Goal: Check status: Check status

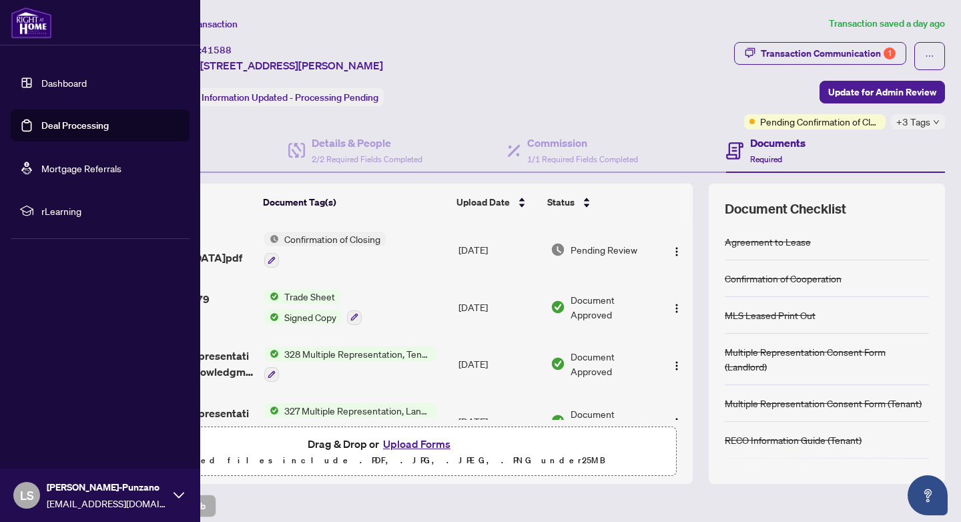
click at [48, 83] on link "Dashboard" at bounding box center [63, 83] width 45 height 12
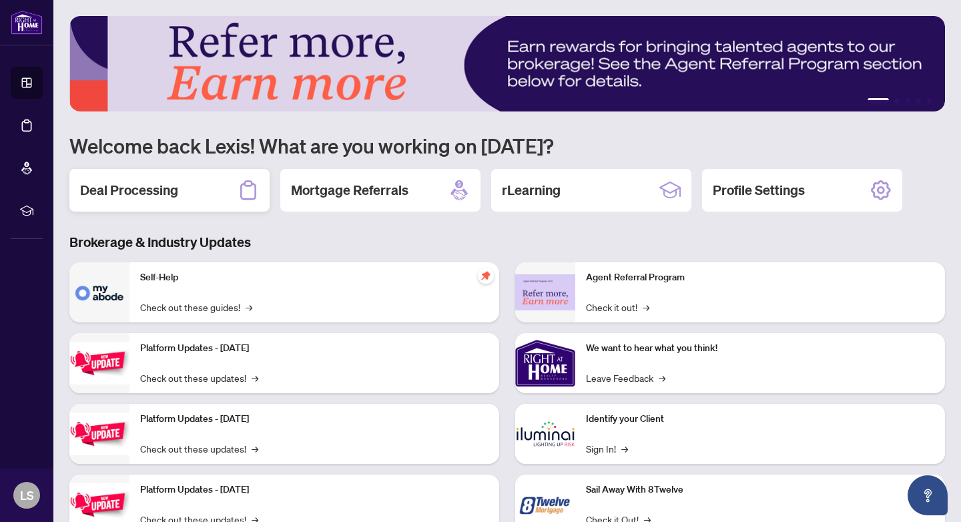
click at [147, 190] on h2 "Deal Processing" at bounding box center [129, 190] width 98 height 19
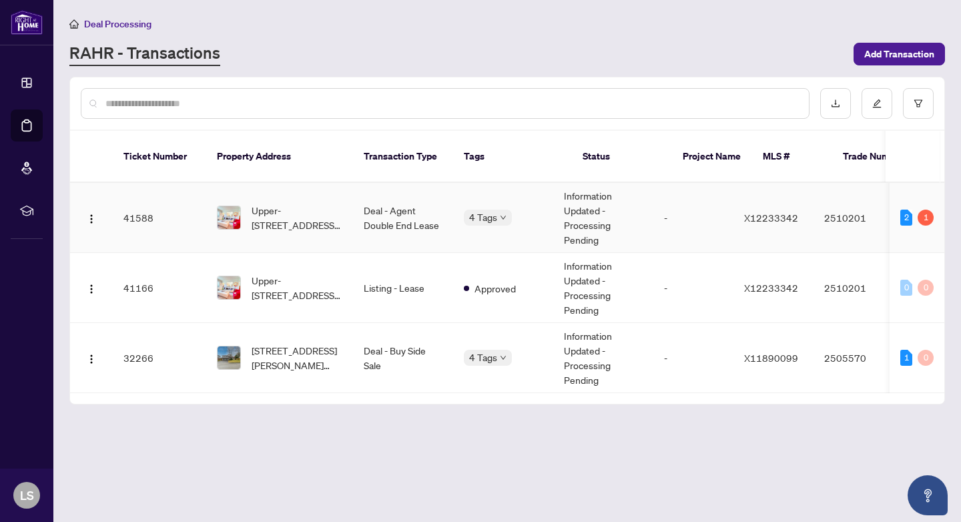
click at [430, 208] on td "Deal - Agent Double End Lease" at bounding box center [403, 218] width 100 height 70
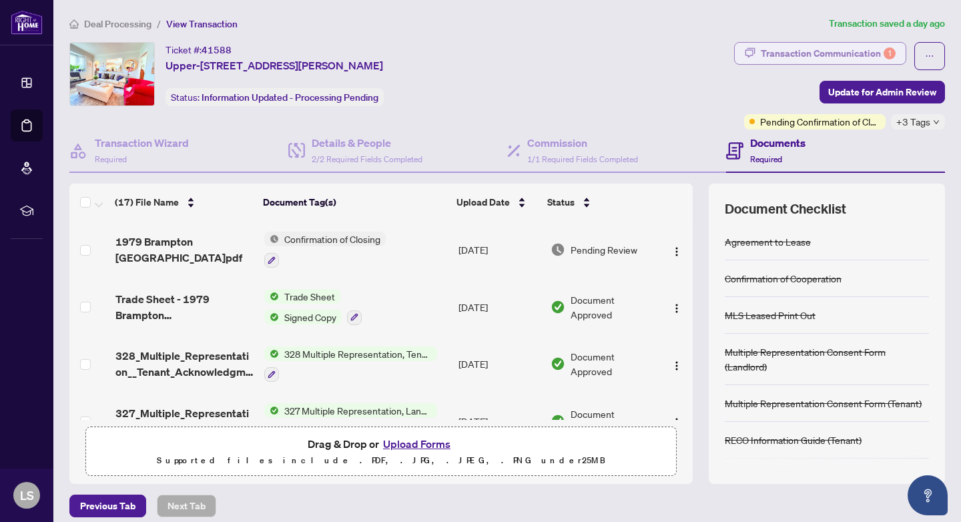
click at [786, 56] on div "Transaction Communication 1" at bounding box center [828, 53] width 135 height 21
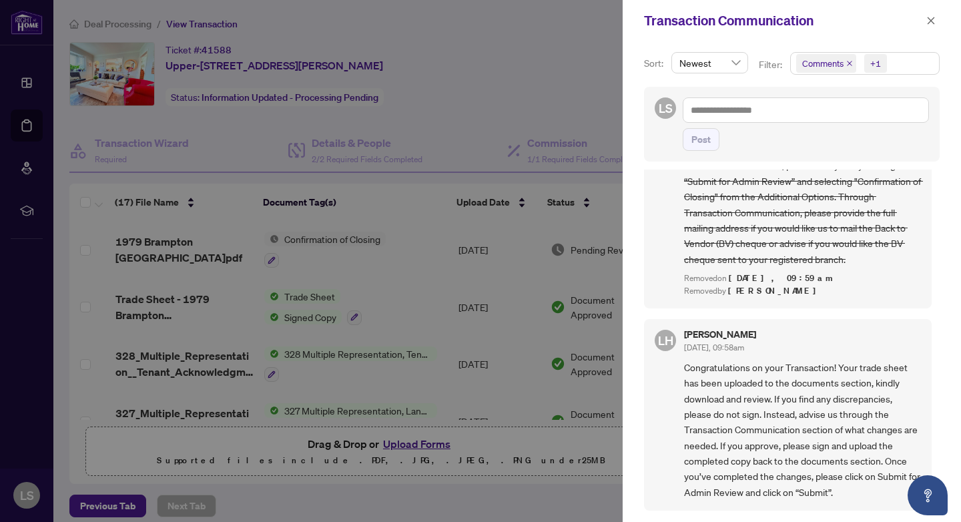
scroll to position [78, 0]
click at [590, 91] on div at bounding box center [480, 261] width 961 height 522
click at [937, 23] on button "button" at bounding box center [931, 21] width 17 height 16
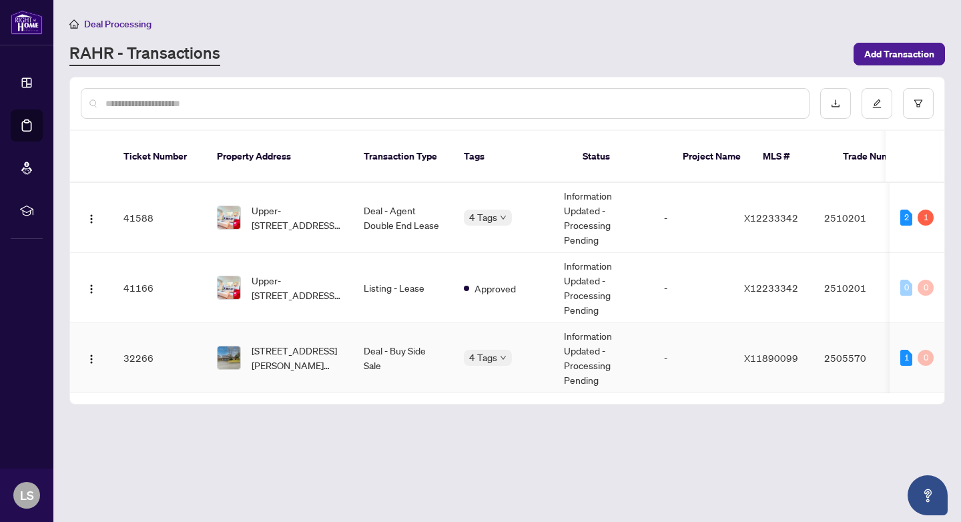
click at [373, 346] on td "Deal - Buy Side Sale" at bounding box center [403, 358] width 100 height 70
click at [507, 203] on body "Dashboard Deal Processing Mortgage Referrals rLearning LS [PERSON_NAME]-Punzano…" at bounding box center [480, 261] width 961 height 522
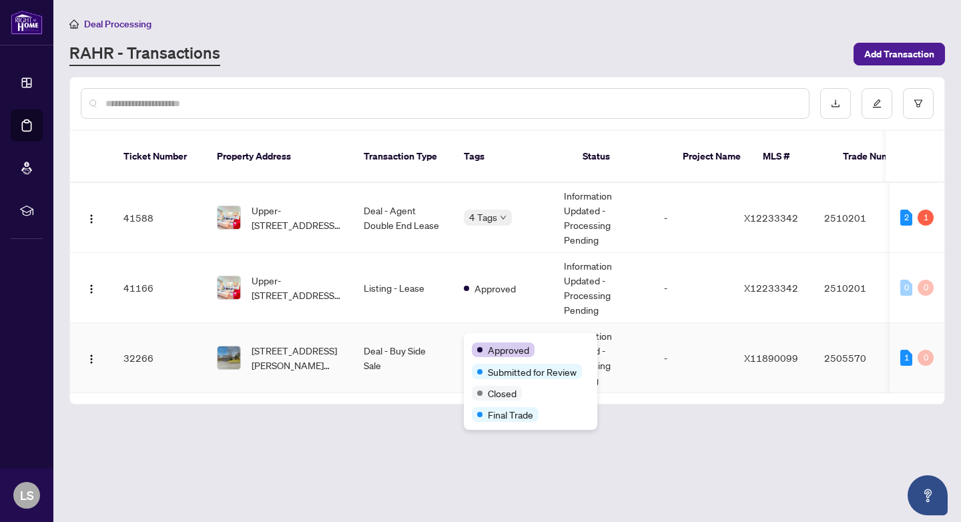
drag, startPoint x: 507, startPoint y: 203, endPoint x: 505, endPoint y: 339, distance: 136.2
click at [505, 339] on div "Approved Submitted for Review Closed Final Trade" at bounding box center [531, 381] width 134 height 97
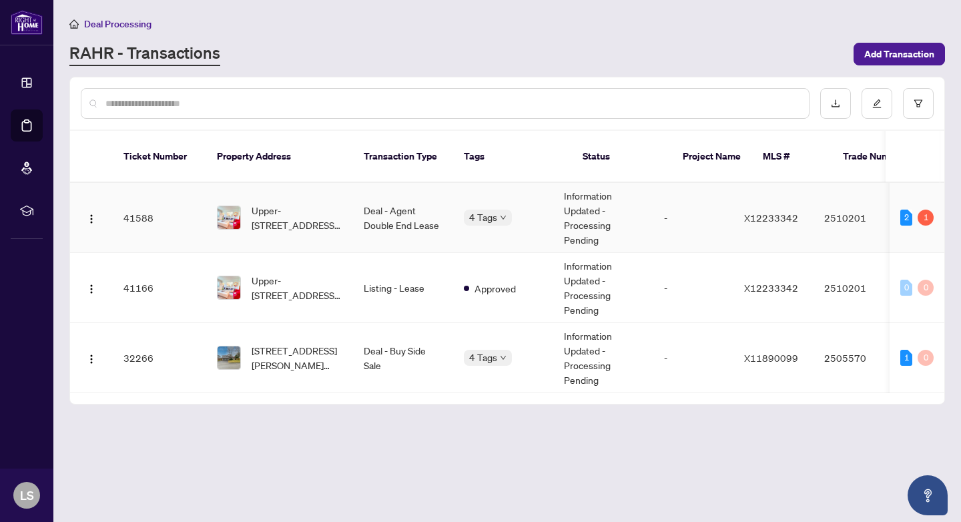
click at [464, 213] on div "Pending Confirmation of Closing" at bounding box center [464, 213] width 0 height 0
click at [549, 61] on div "RAHR - Transactions" at bounding box center [457, 54] width 776 height 24
